Goal: Information Seeking & Learning: Learn about a topic

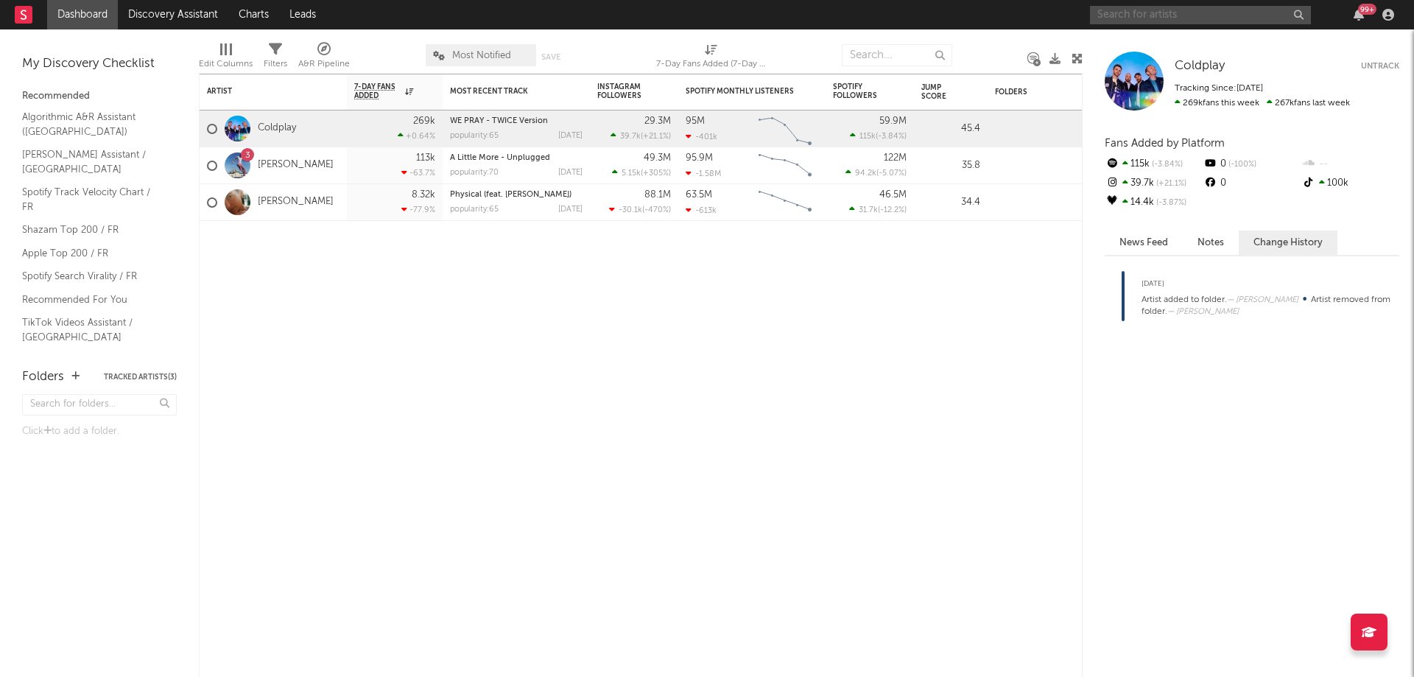
click at [1235, 15] on input "text" at bounding box center [1200, 15] width 221 height 18
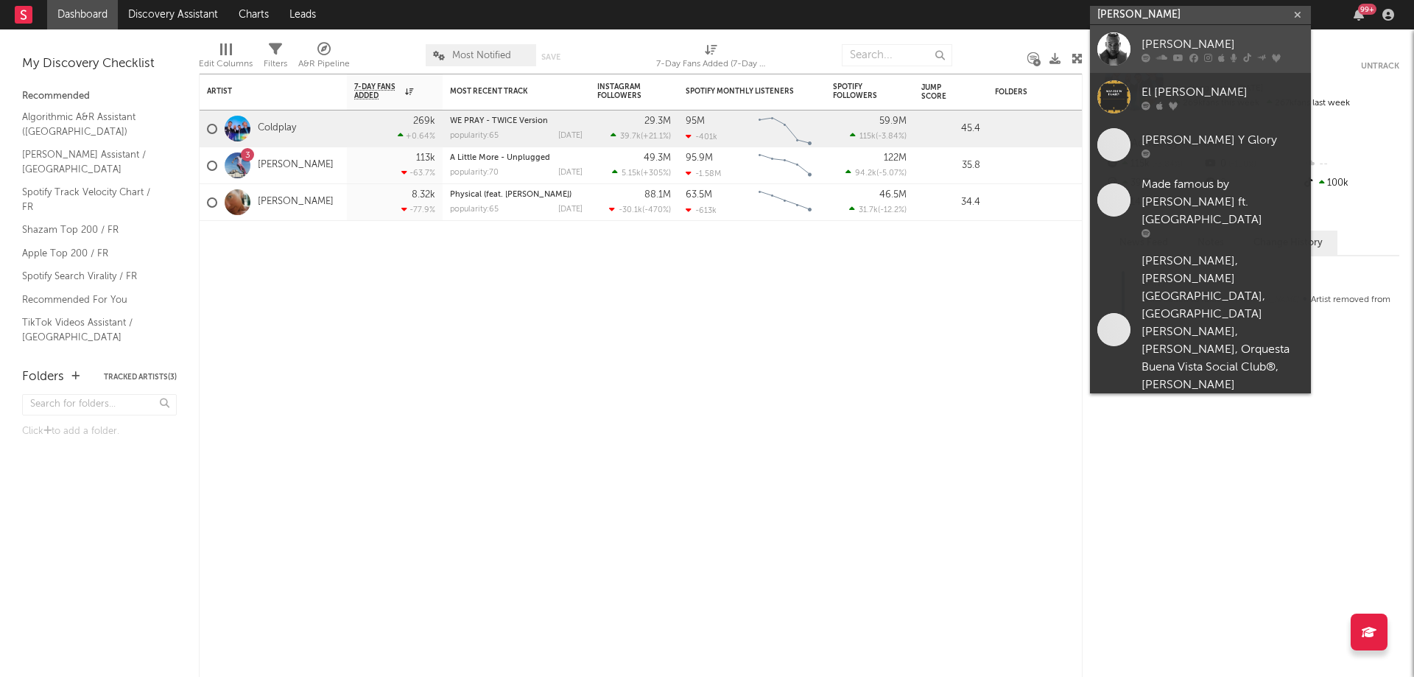
type input "[PERSON_NAME]"
click at [1137, 56] on link "[PERSON_NAME]" at bounding box center [1200, 49] width 221 height 48
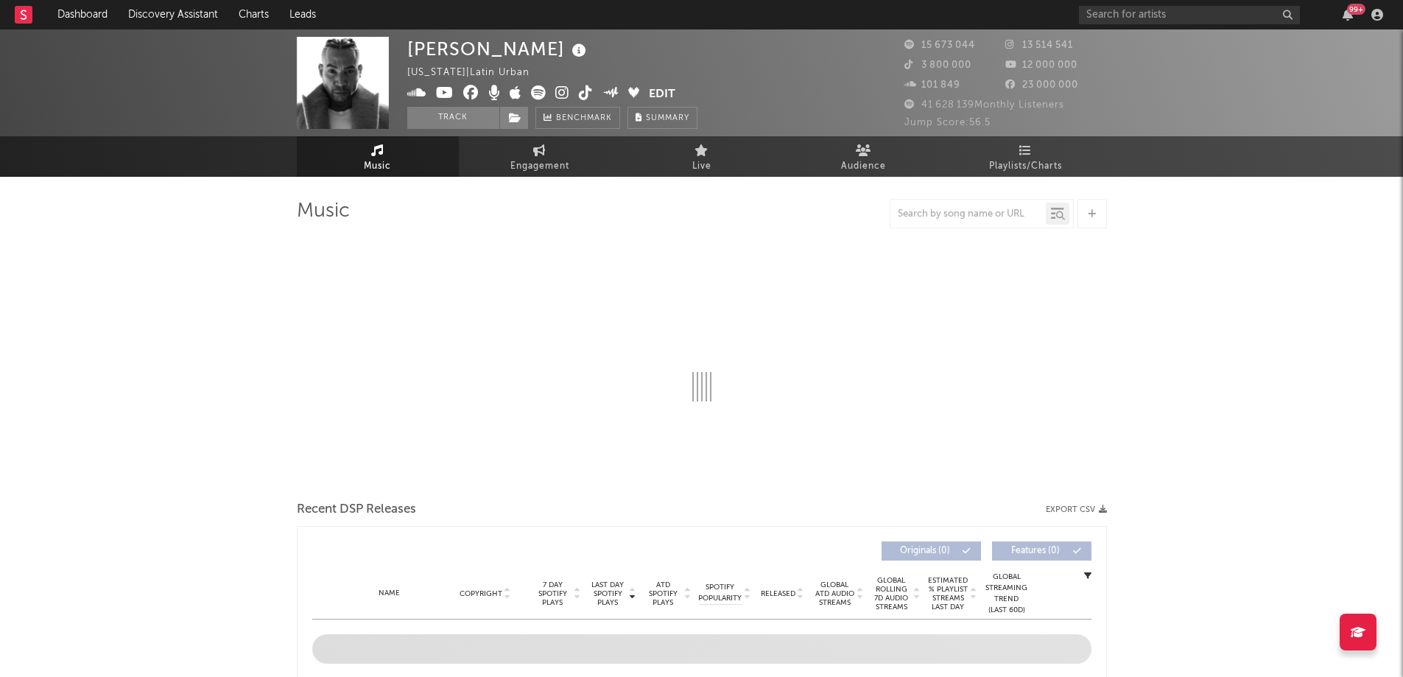
select select "6m"
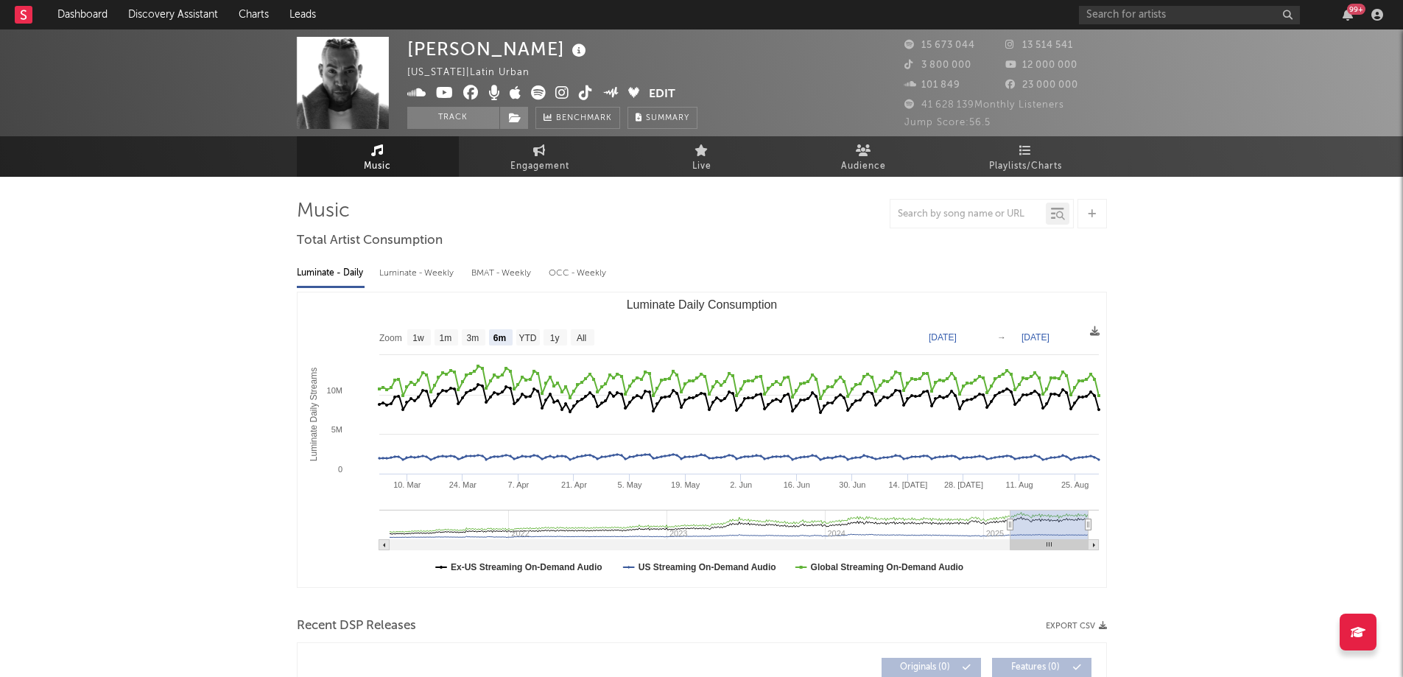
click at [651, 94] on button "Edit" at bounding box center [662, 94] width 27 height 18
click at [184, 368] on div "× Update Accounts Add, remove, or edit links to accounts, then click 'Update' a…" at bounding box center [707, 338] width 1414 height 677
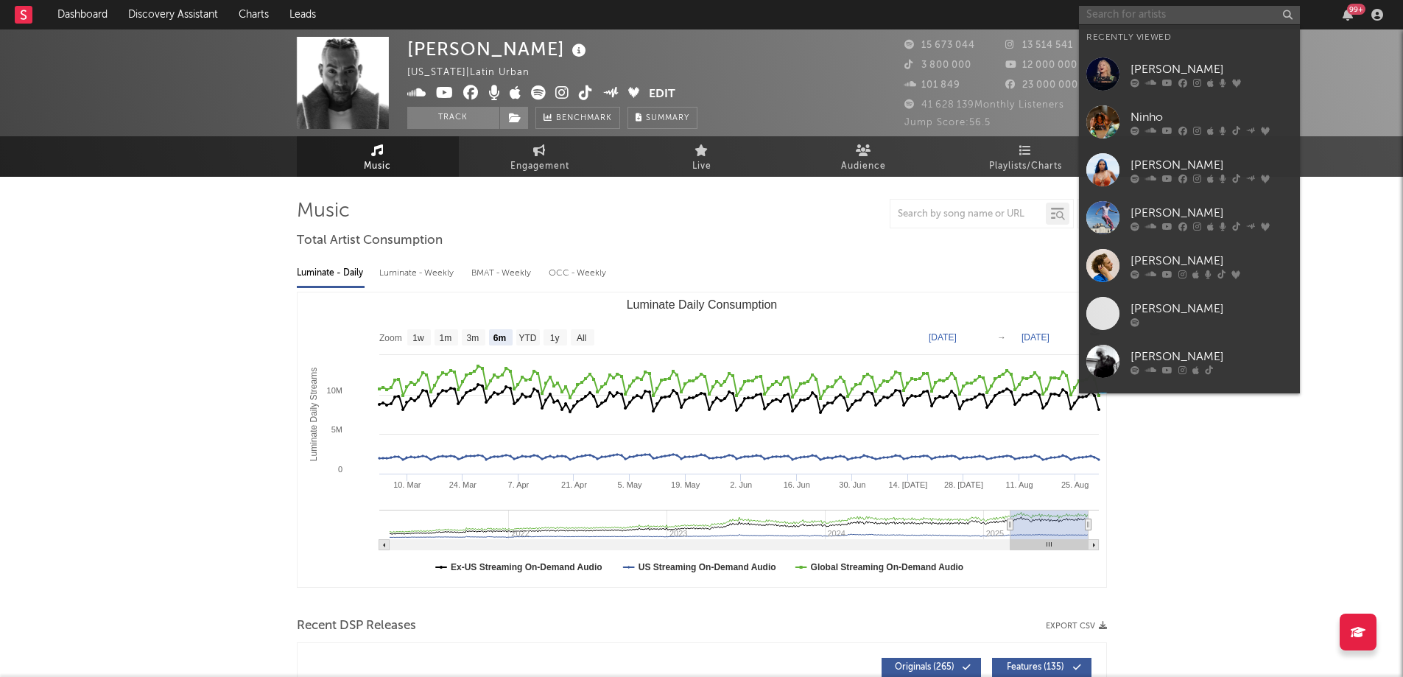
click at [1119, 17] on input "text" at bounding box center [1189, 15] width 221 height 18
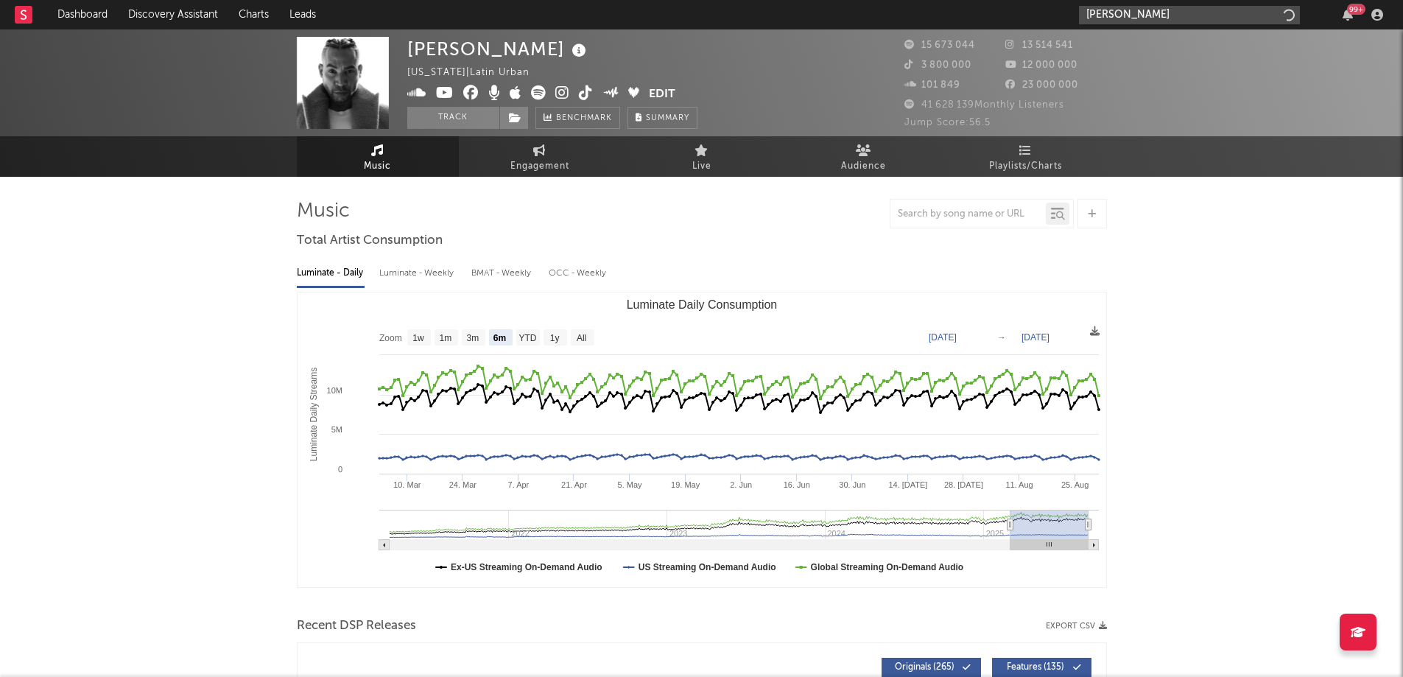
type input "[PERSON_NAME]"
click at [648, 107] on button "Summary" at bounding box center [663, 118] width 70 height 22
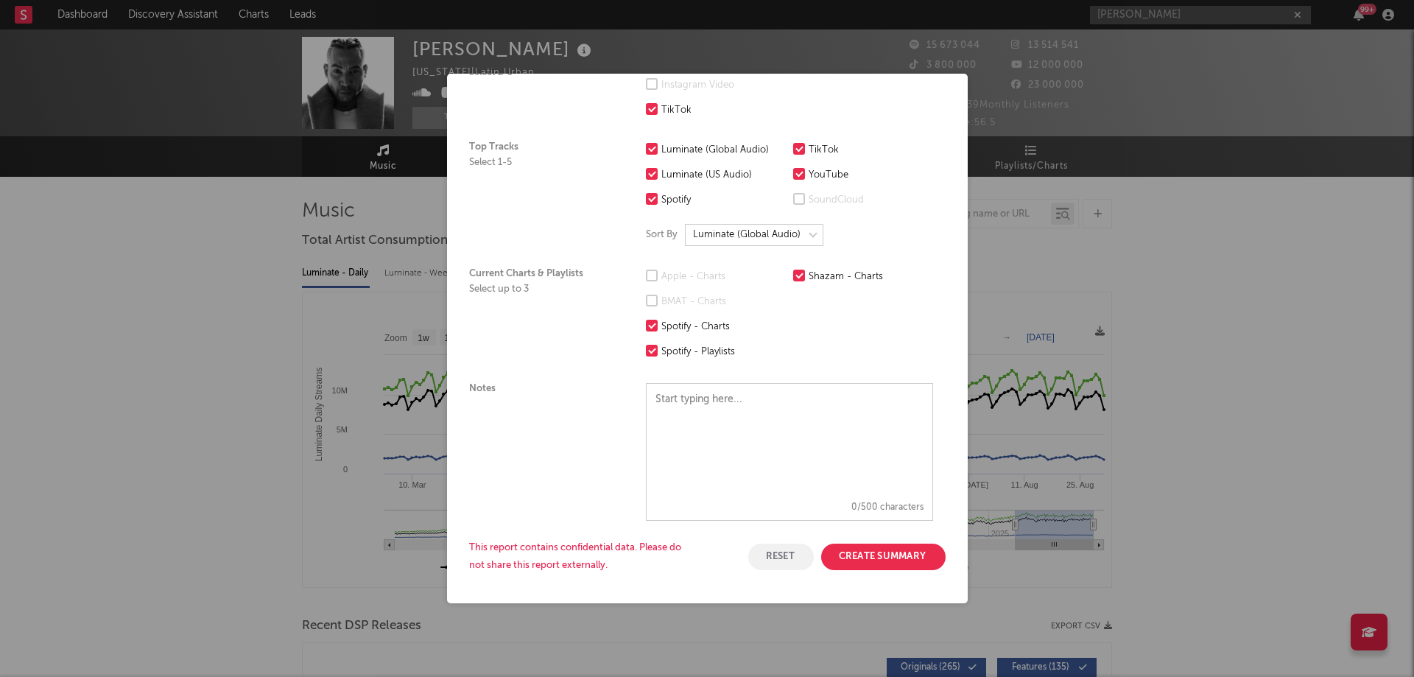
scroll to position [330, 0]
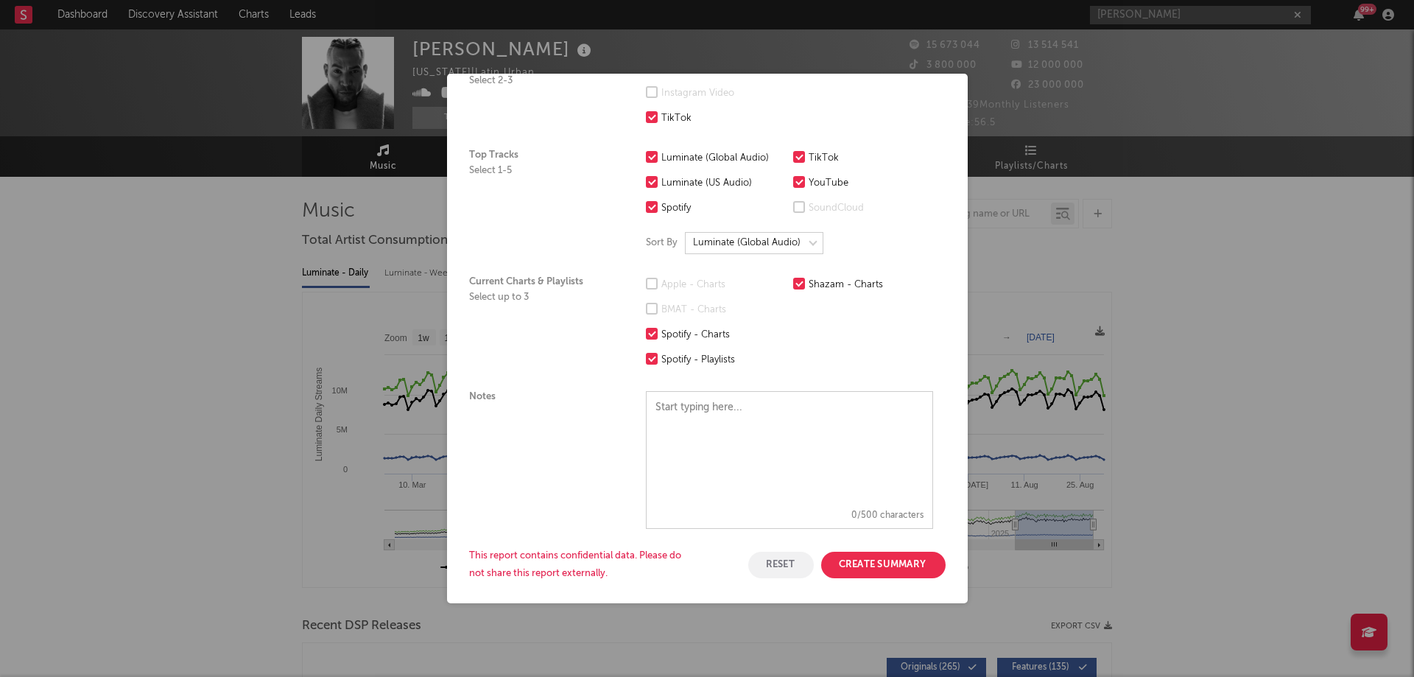
click at [755, 562] on button "Reset" at bounding box center [781, 565] width 66 height 27
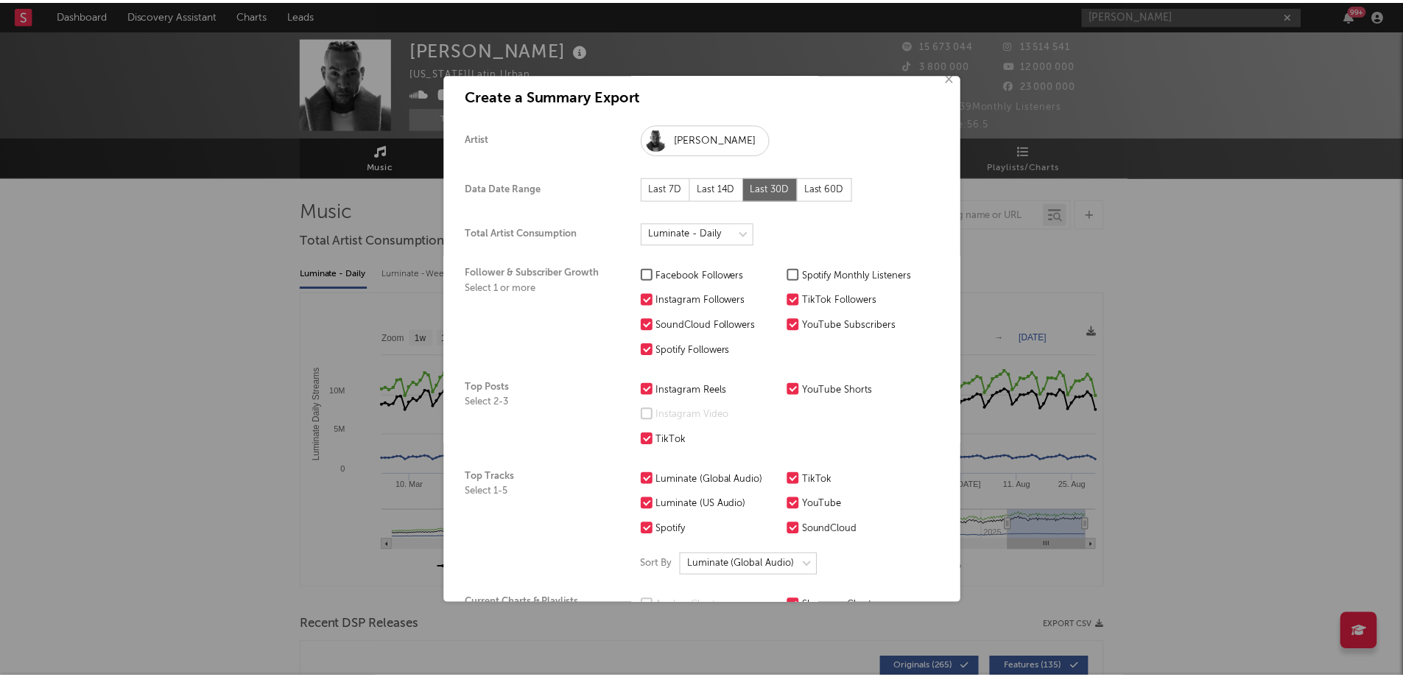
scroll to position [0, 0]
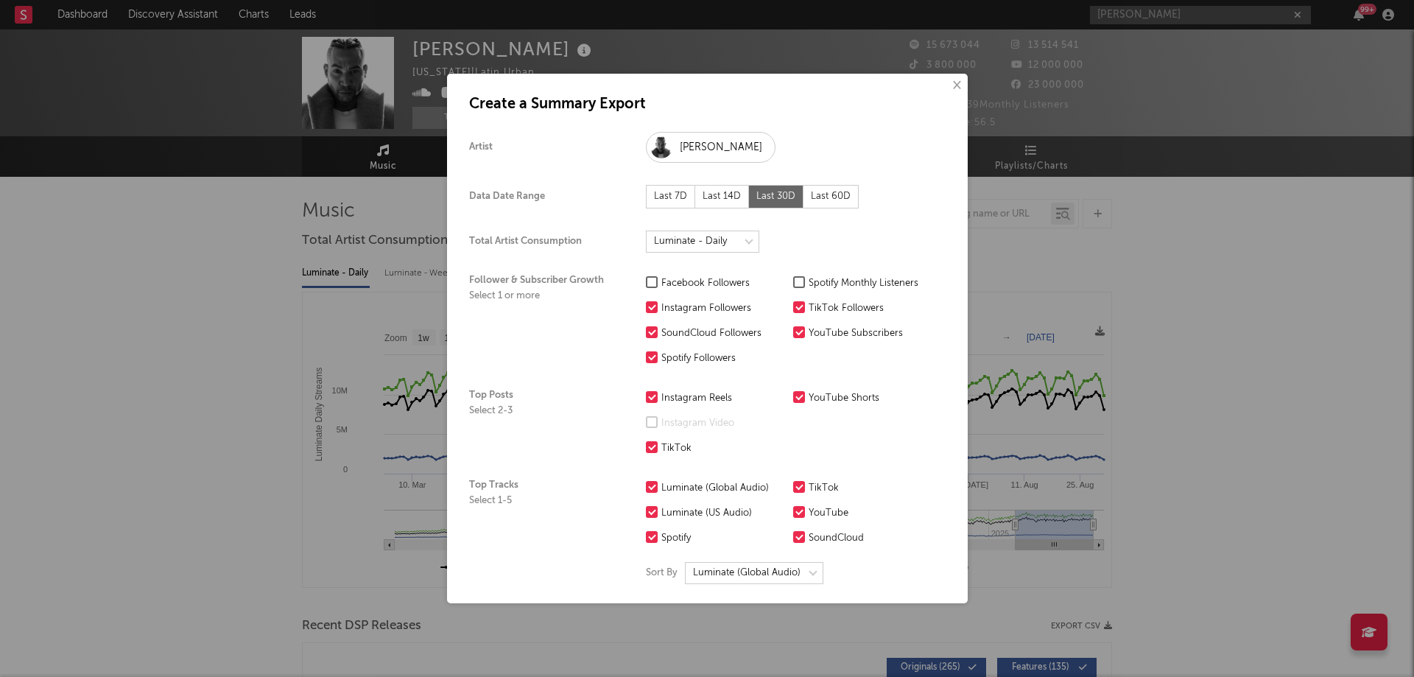
click at [948, 84] on button "×" at bounding box center [956, 85] width 16 height 16
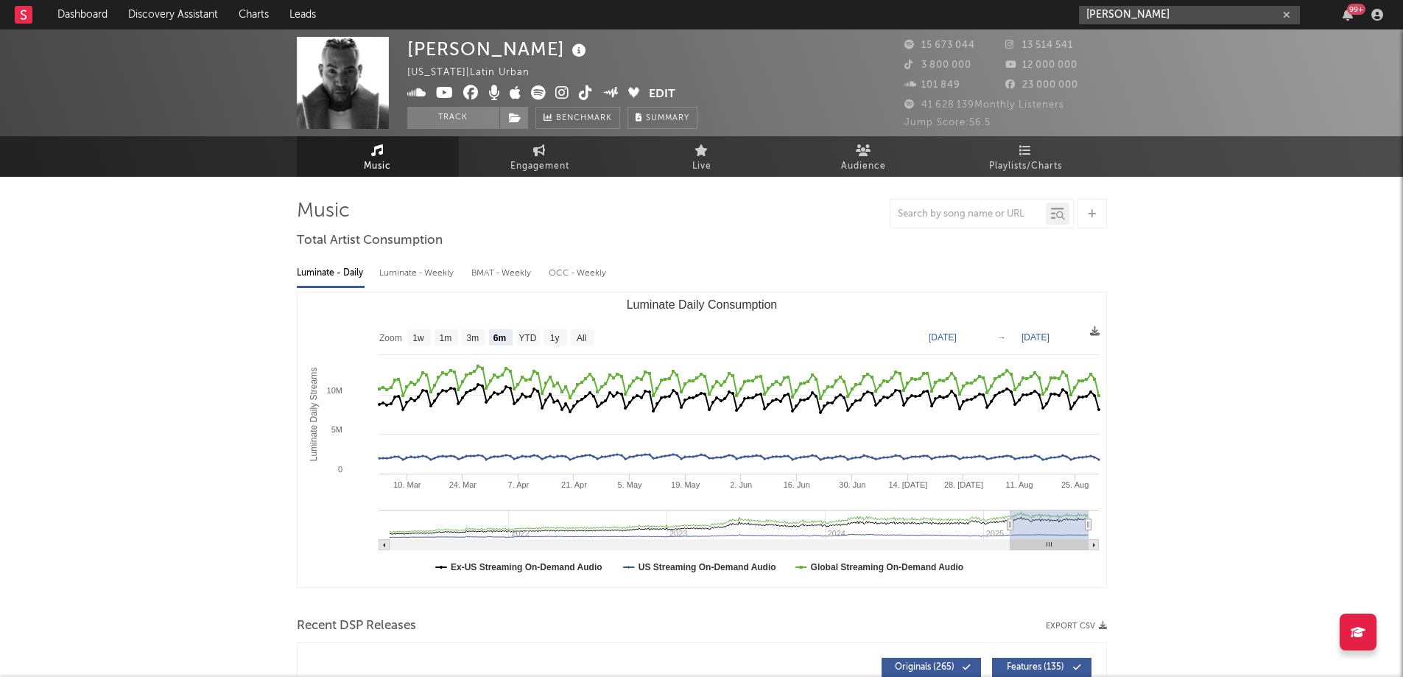
click at [1145, 11] on input "[PERSON_NAME]" at bounding box center [1189, 15] width 221 height 18
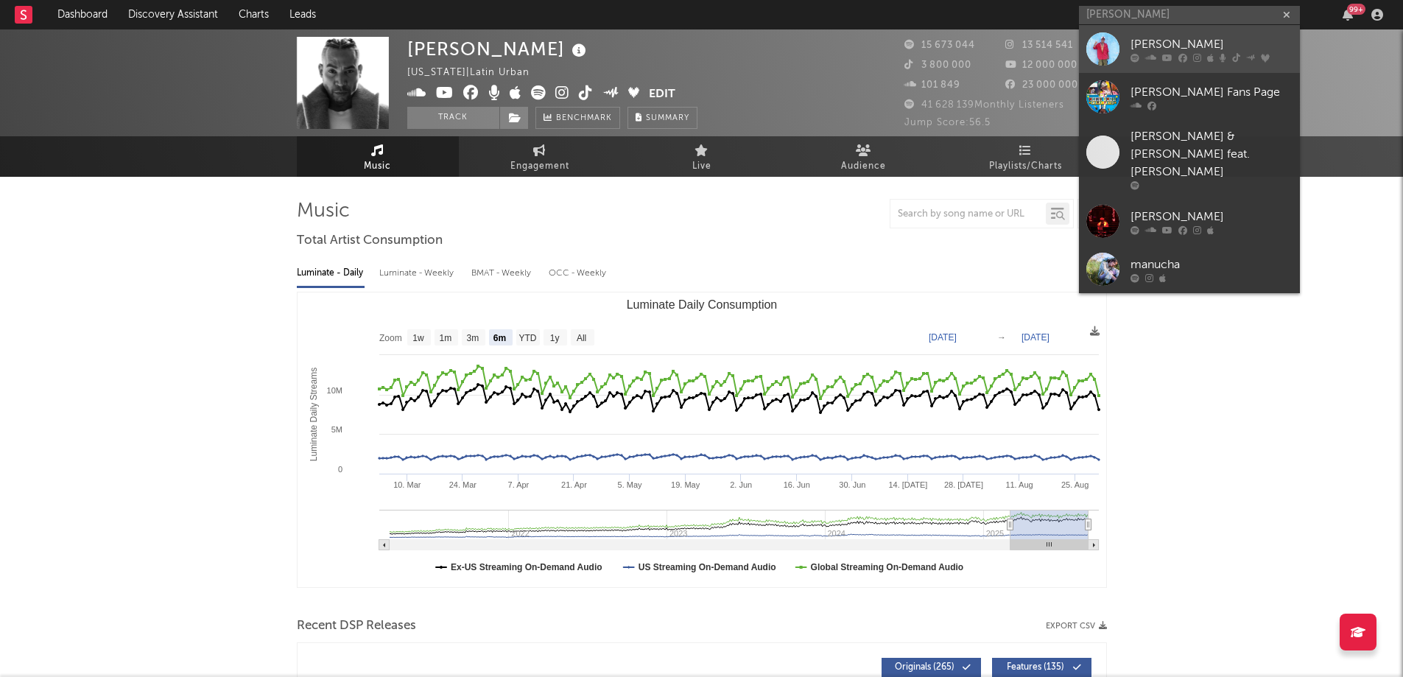
click at [1101, 36] on div at bounding box center [1103, 48] width 33 height 33
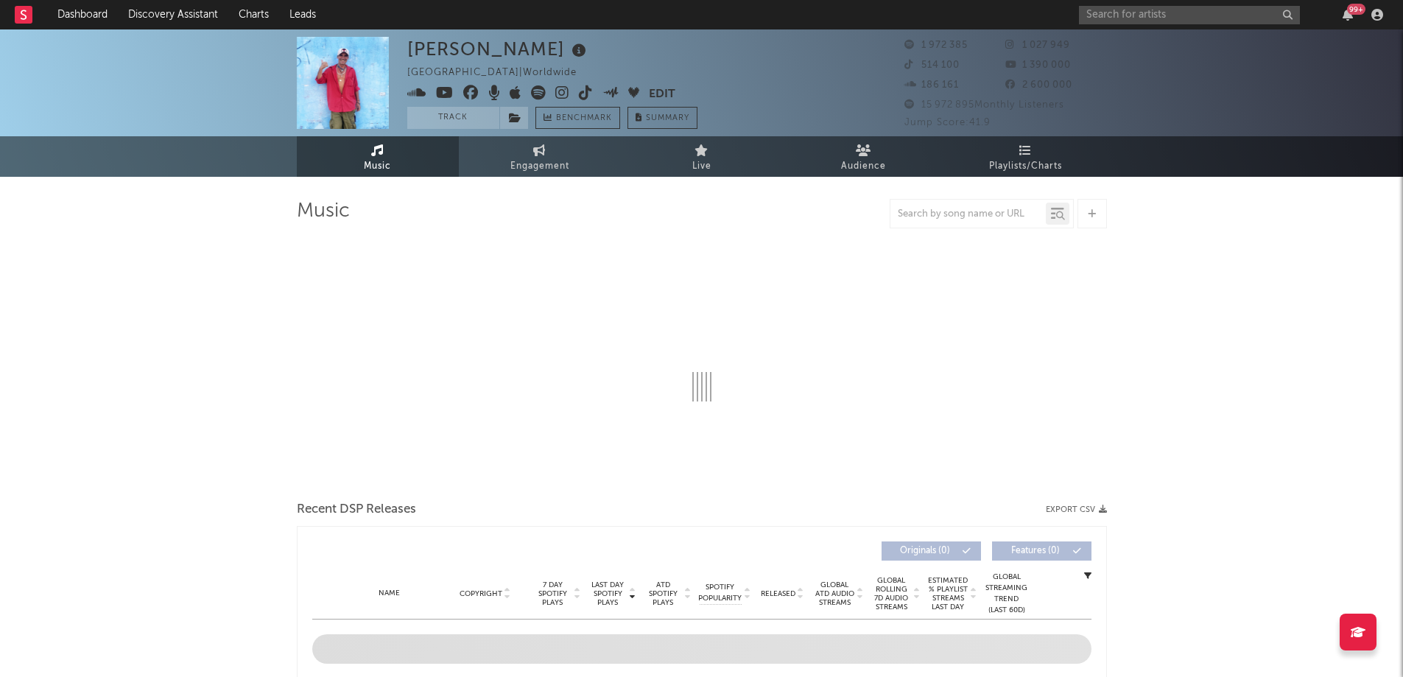
select select "6m"
